Goal: Check status: Check status

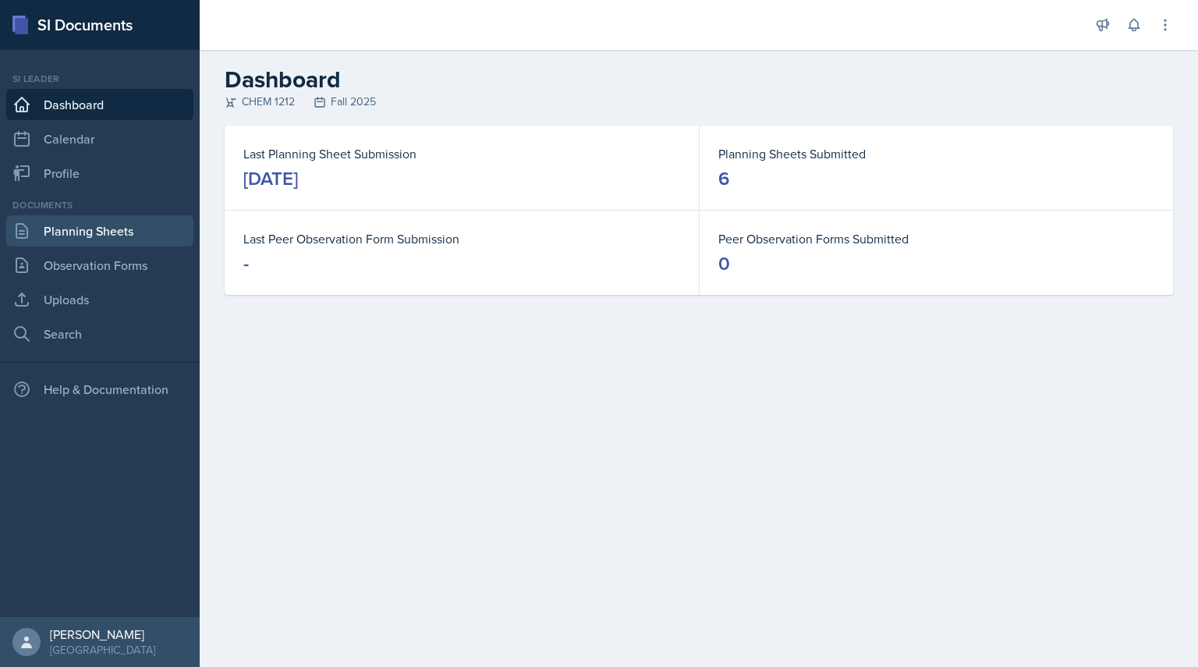
click at [84, 235] on link "Planning Sheets" at bounding box center [99, 230] width 187 height 31
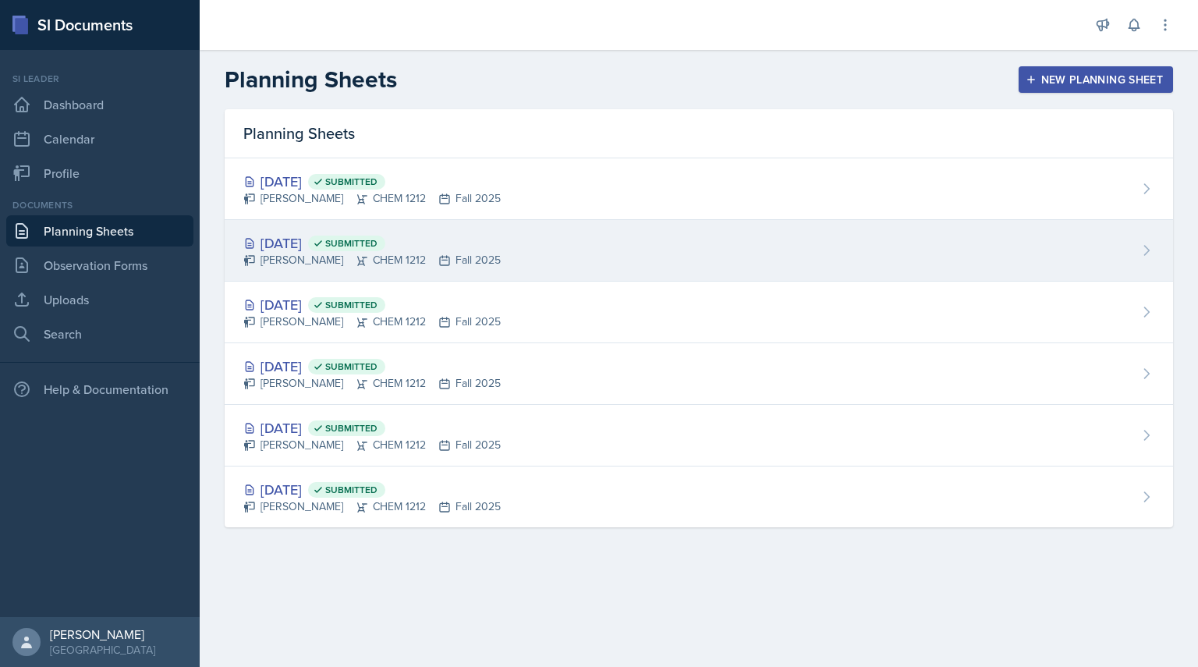
click at [570, 236] on div "[DATE] Submitted [PERSON_NAME] CHEM 1212 Fall 2025" at bounding box center [699, 251] width 949 height 62
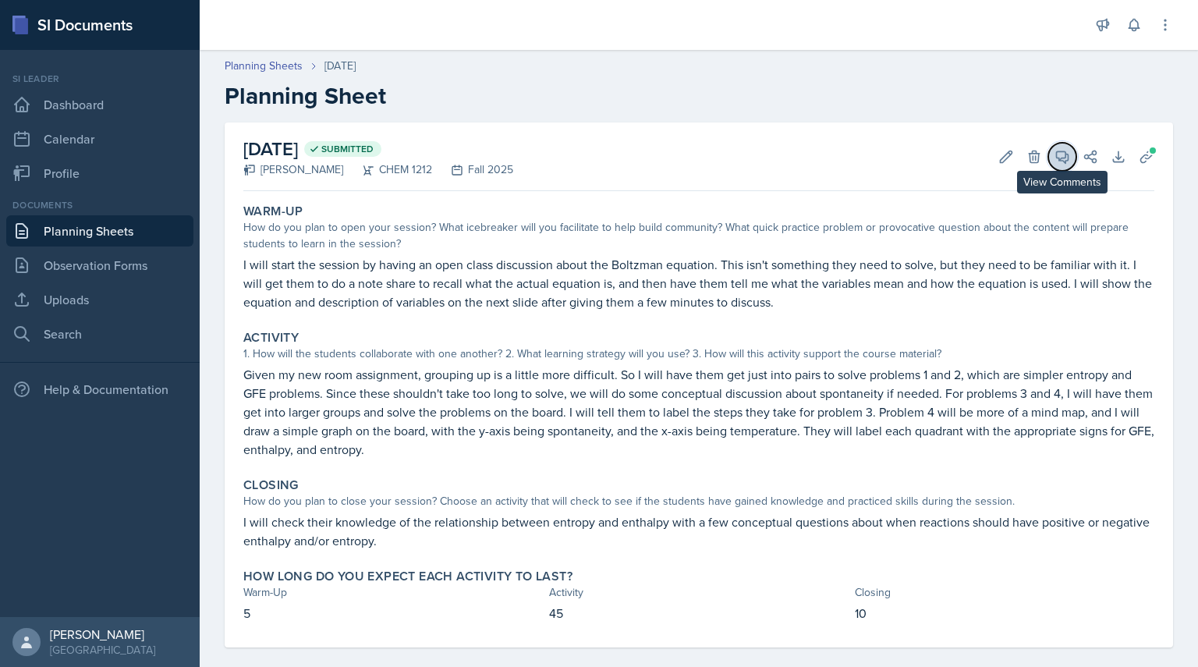
click at [1055, 161] on icon at bounding box center [1063, 157] width 16 height 16
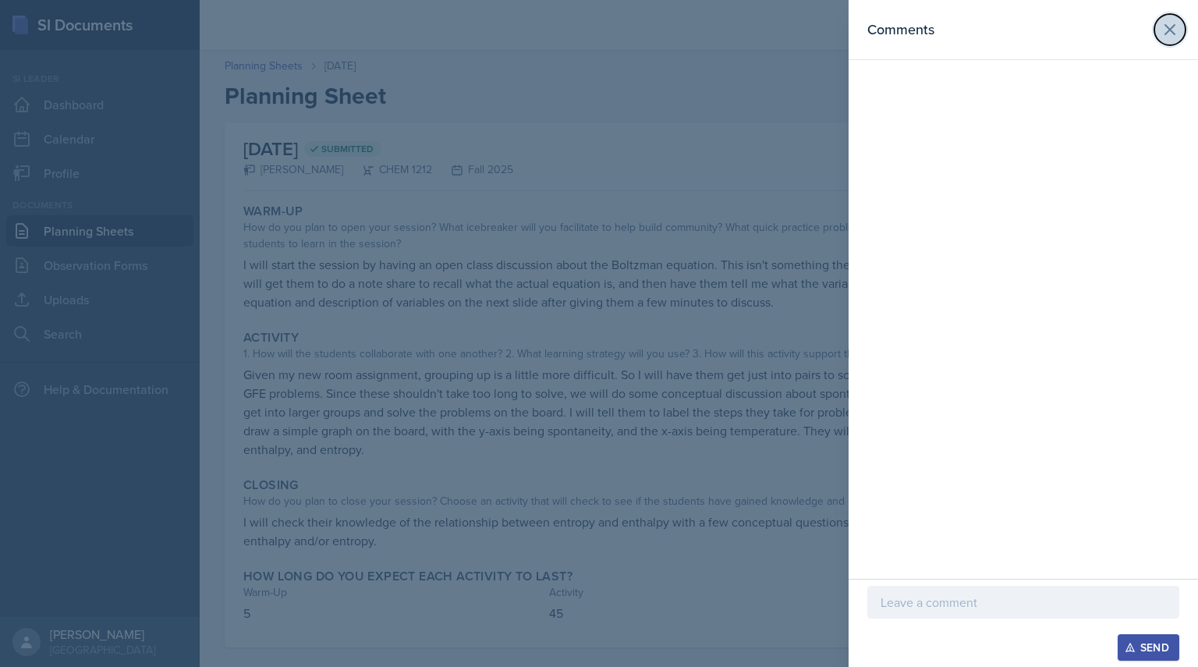
click at [1172, 33] on icon at bounding box center [1170, 29] width 19 height 19
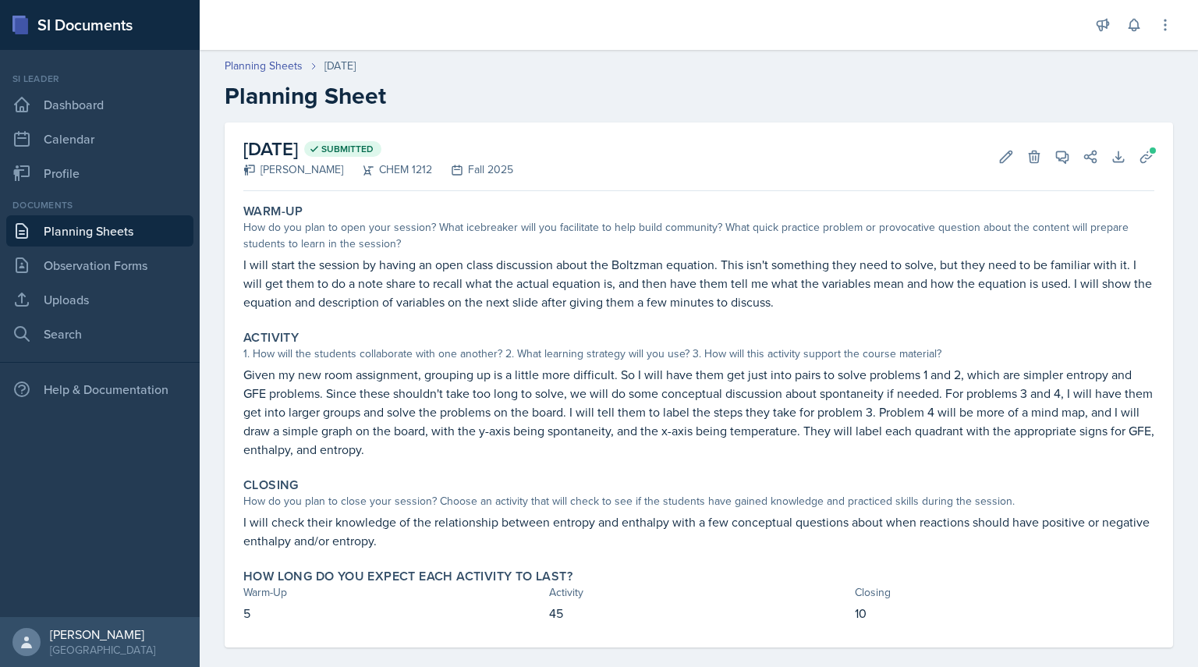
click at [135, 228] on link "Planning Sheets" at bounding box center [99, 230] width 187 height 31
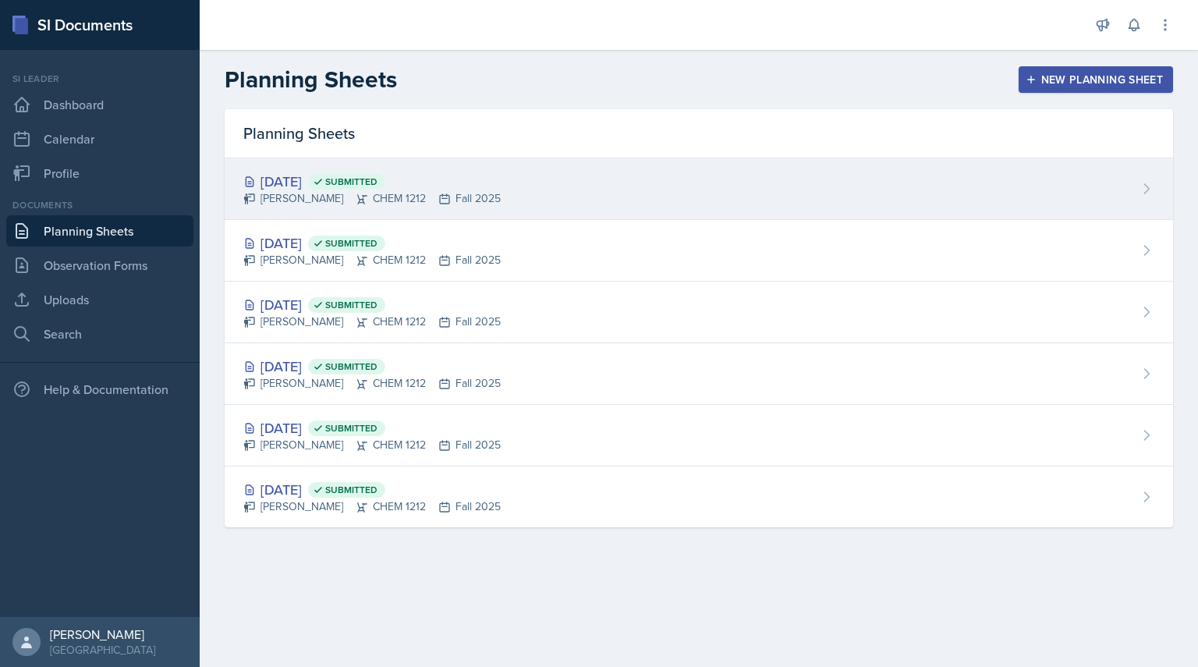
click at [711, 176] on div "[DATE] Submitted [PERSON_NAME] CHEM 1212 Fall 2025" at bounding box center [699, 189] width 949 height 62
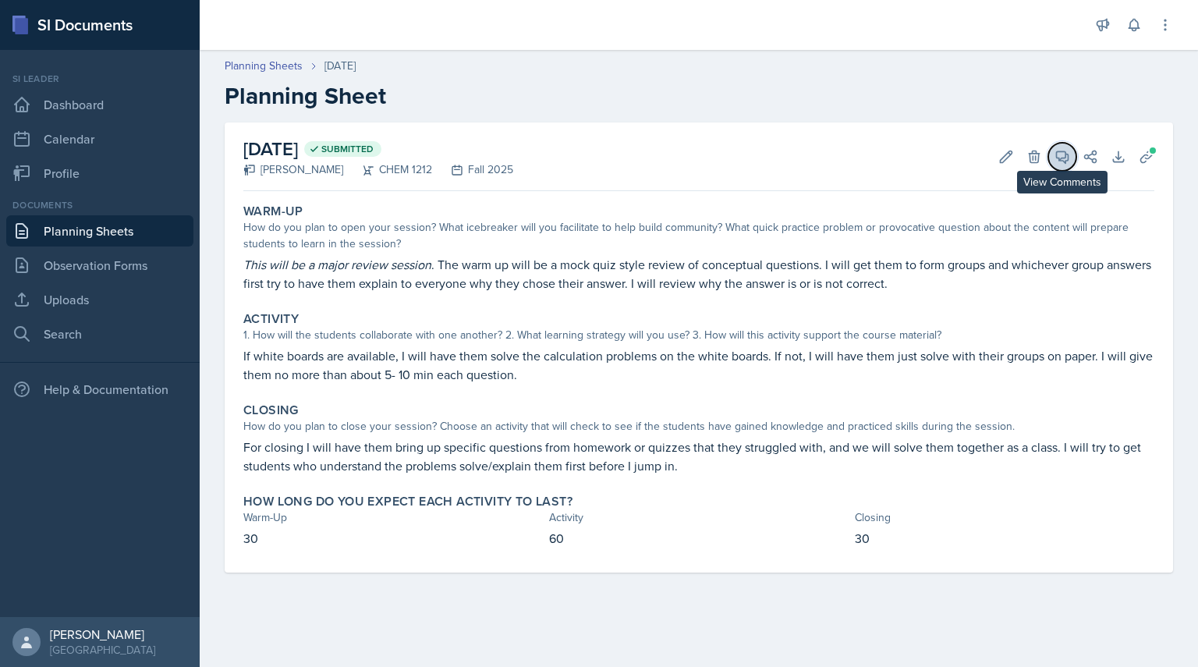
click at [1058, 161] on icon at bounding box center [1063, 157] width 16 height 16
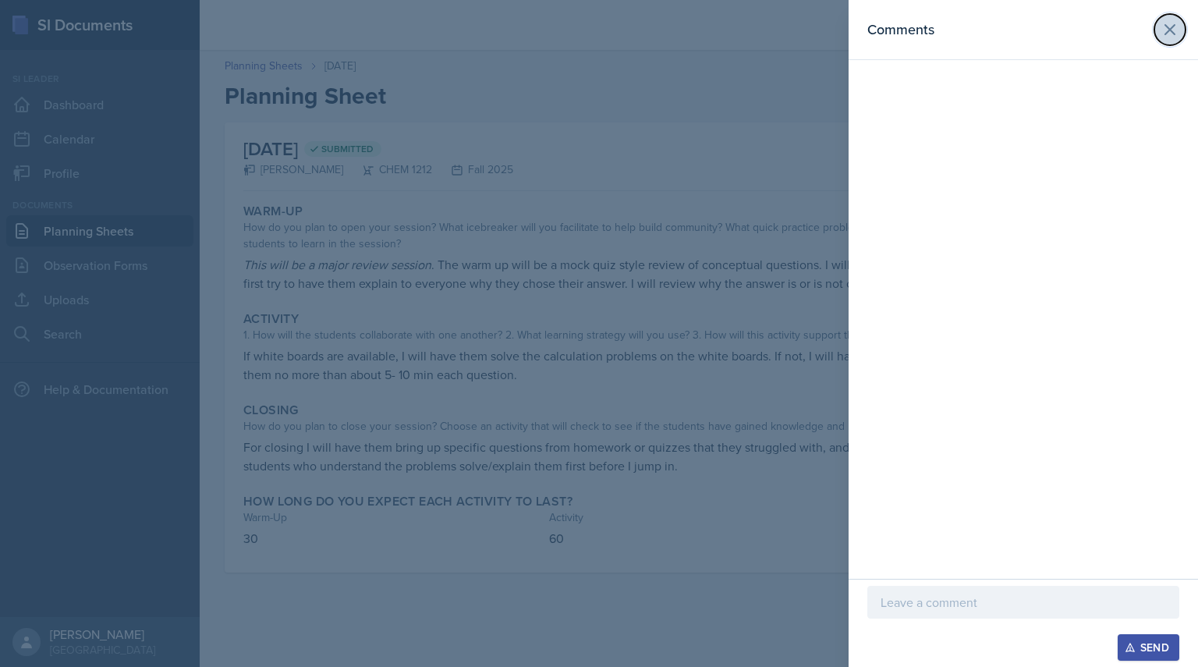
click at [1163, 22] on icon at bounding box center [1170, 29] width 19 height 19
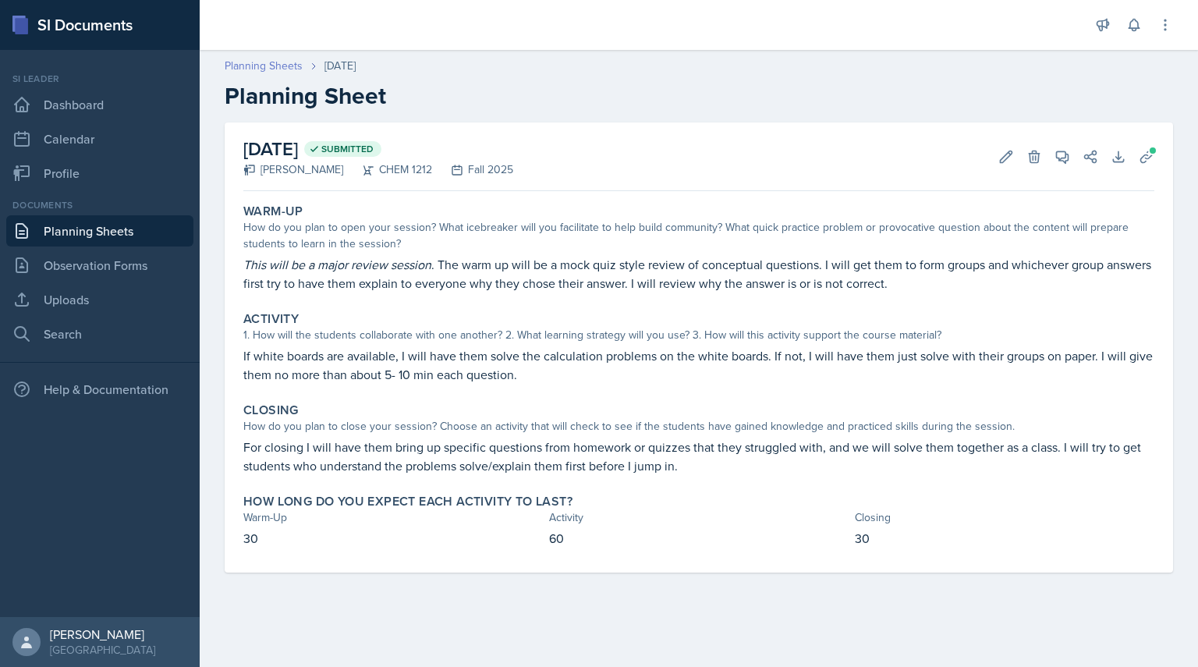
click at [276, 63] on link "Planning Sheets" at bounding box center [264, 66] width 78 height 16
